Goal: Information Seeking & Learning: Compare options

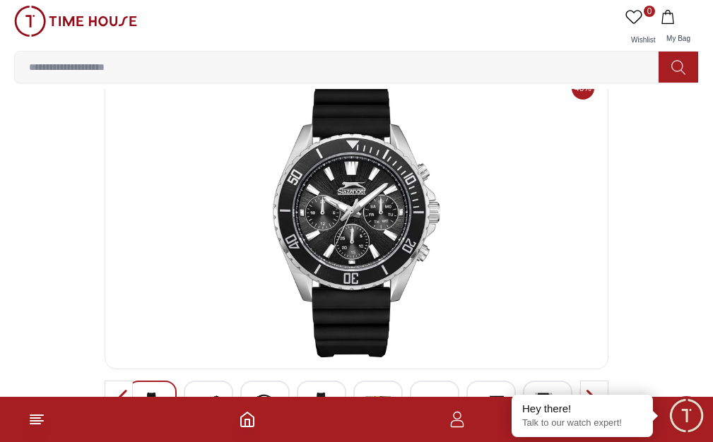
scroll to position [71, 0]
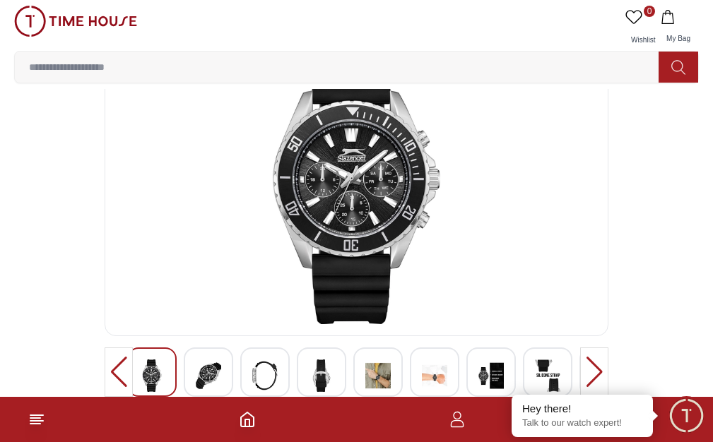
drag, startPoint x: 389, startPoint y: 167, endPoint x: 506, endPoint y: 181, distance: 118.1
click at [506, 419] on h3 "SLAZENGER Men Multi Function Black Dial Watch -SL.9.2274.2.01" at bounding box center [332, 427] width 455 height 17
copy h3 "SL.9.2274.2.01"
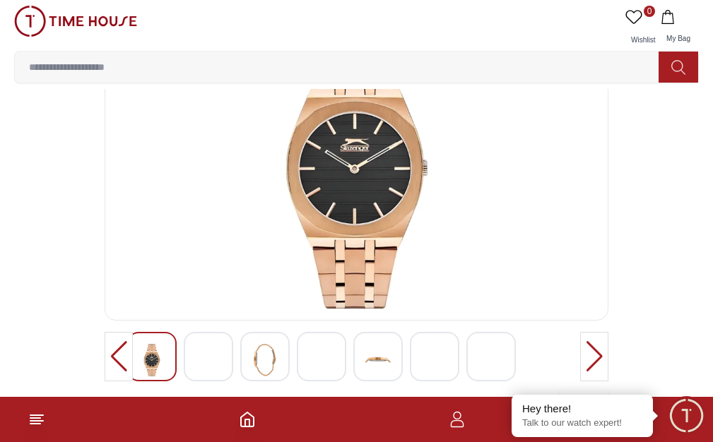
scroll to position [71, 0]
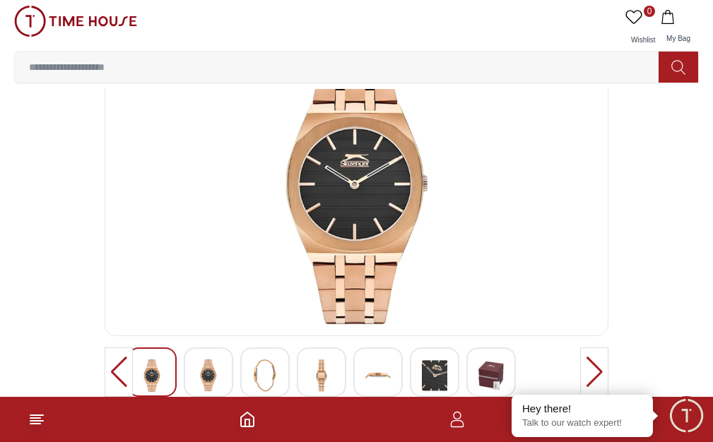
drag, startPoint x: 391, startPoint y: 174, endPoint x: 508, endPoint y: 182, distance: 116.8
click at [508, 419] on h3 "Slazenger Women's Analog Brown Dial Watch - SL.9.2311.3.02" at bounding box center [332, 427] width 455 height 17
copy h3 "SL.9.2311.3.02"
